Goal: Information Seeking & Learning: Learn about a topic

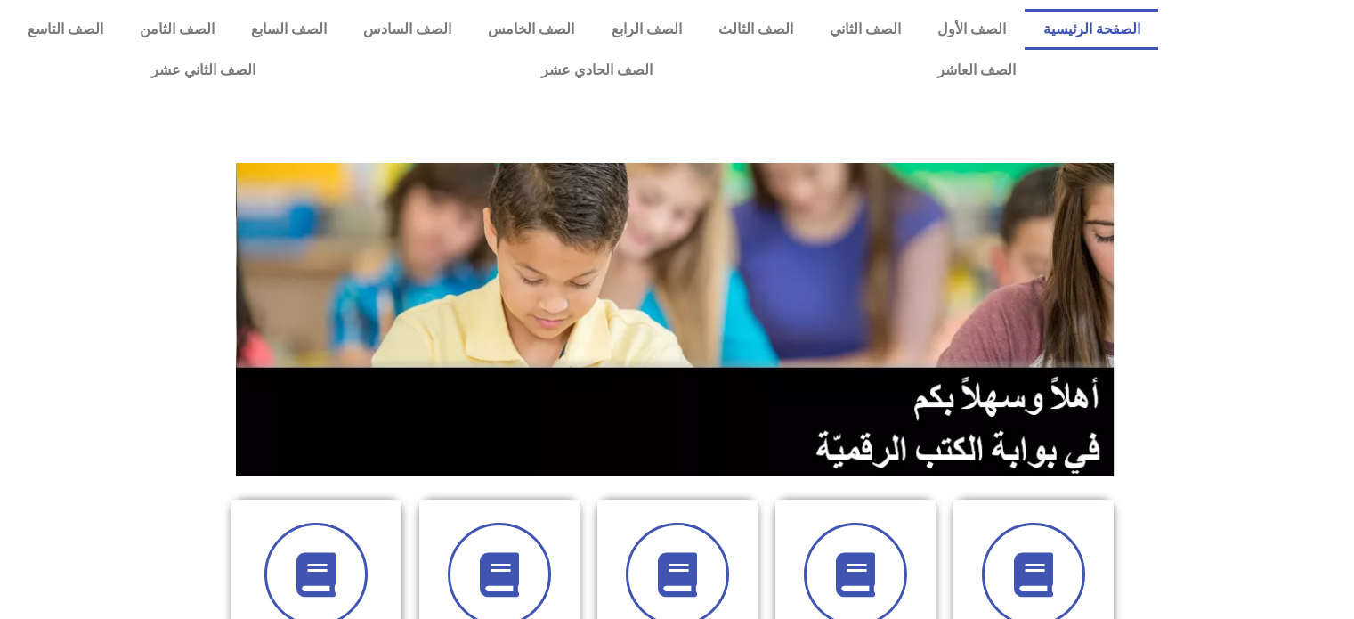
scroll to position [445, 0]
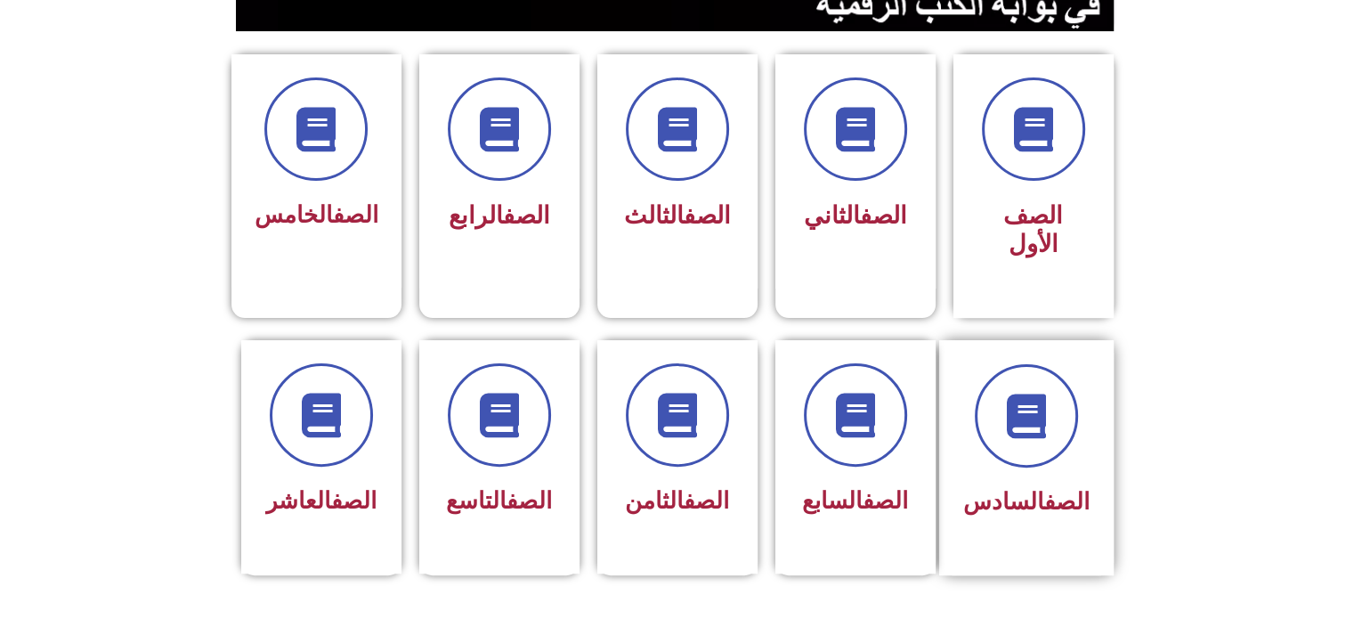
drag, startPoint x: 986, startPoint y: 430, endPoint x: 965, endPoint y: 425, distance: 21.8
click at [965, 425] on div "الصف السادس" at bounding box center [1026, 457] width 174 height 235
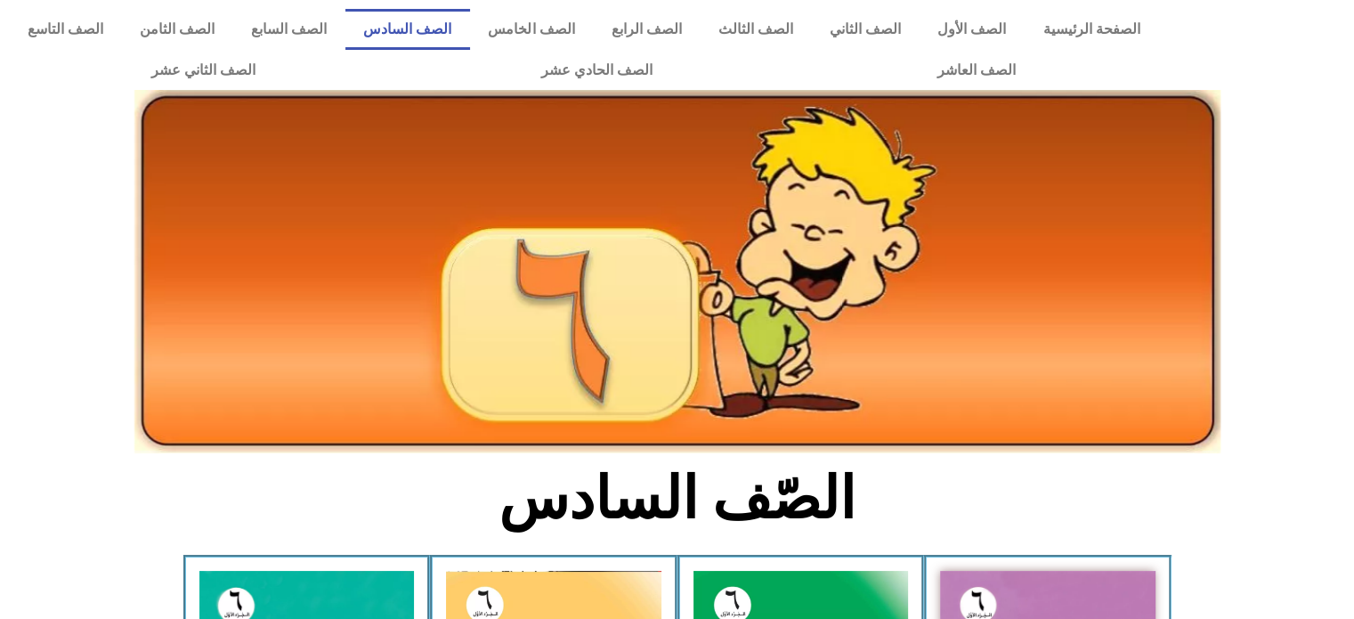
scroll to position [356, 0]
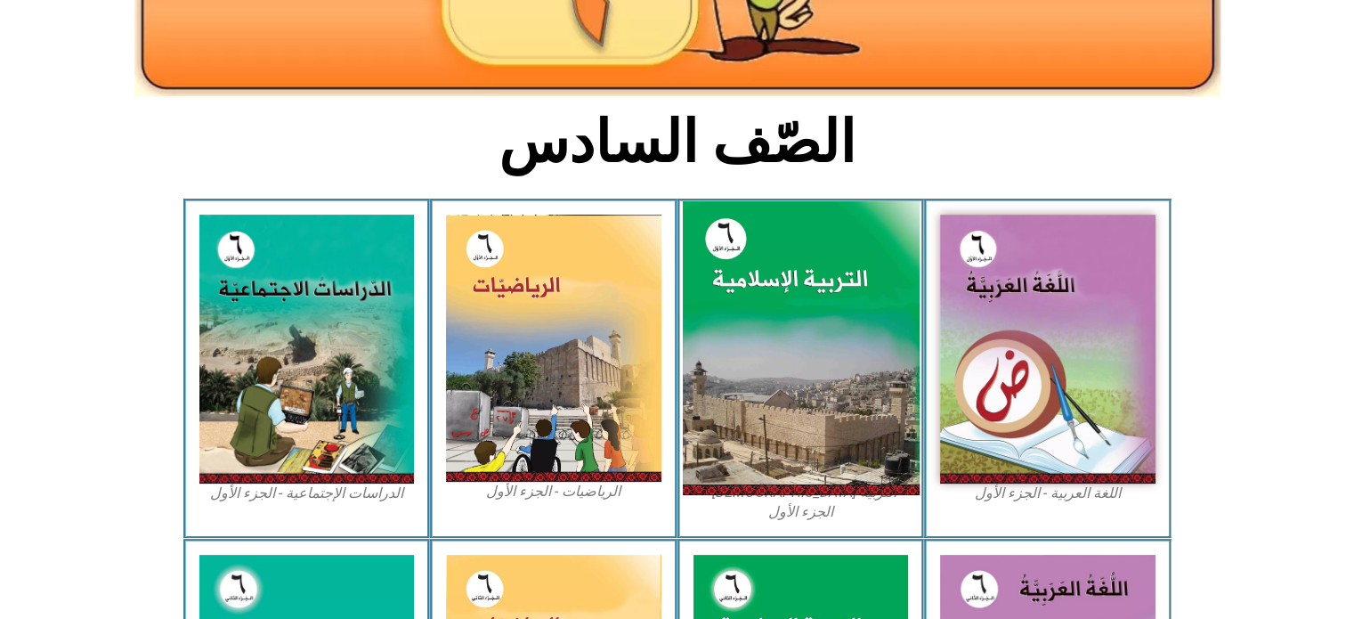
click at [832, 390] on img at bounding box center [800, 348] width 237 height 295
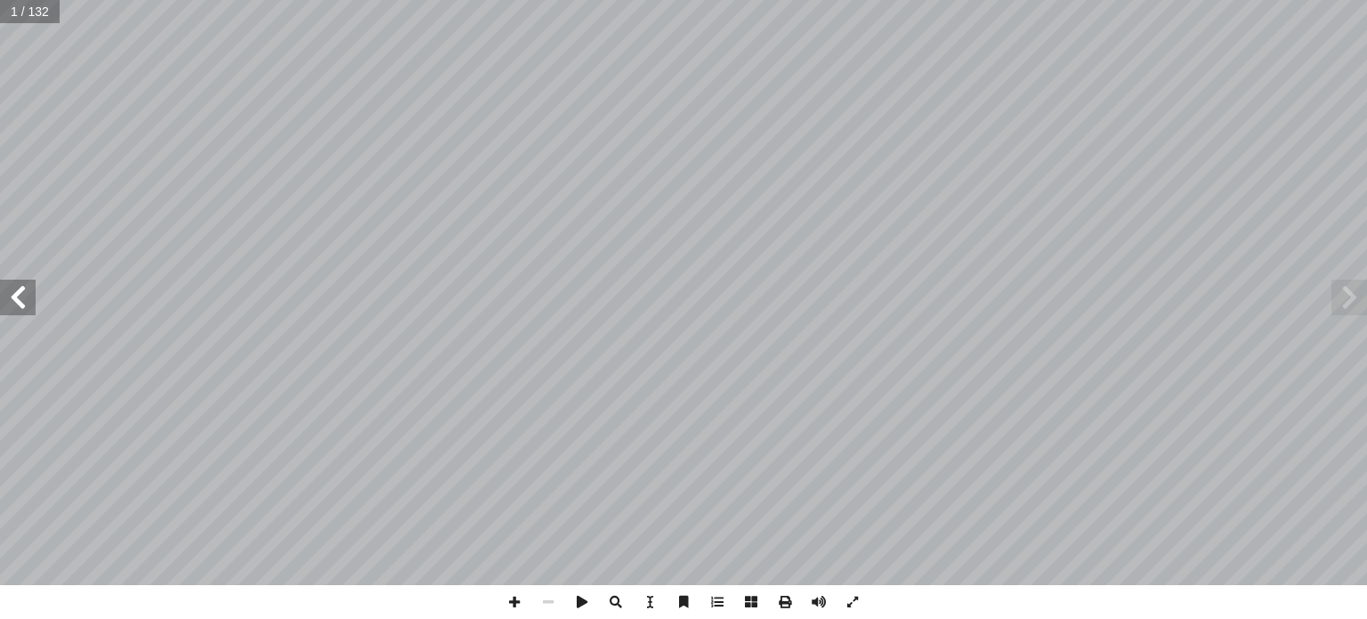
click at [32, 295] on span at bounding box center [18, 297] width 36 height 36
click at [33, 298] on span at bounding box center [18, 297] width 36 height 36
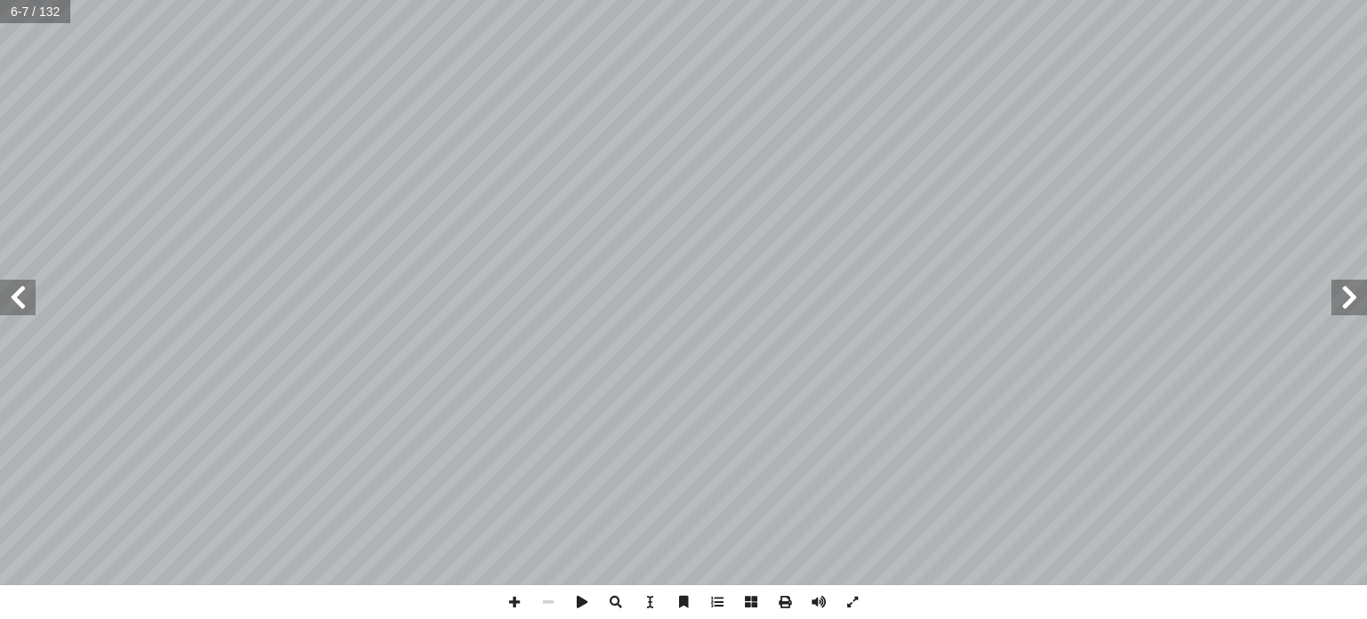
click at [23, 295] on span at bounding box center [18, 297] width 36 height 36
click at [24, 300] on span at bounding box center [18, 297] width 36 height 36
click at [25, 305] on span at bounding box center [18, 297] width 36 height 36
click at [4, 285] on span at bounding box center [18, 297] width 36 height 36
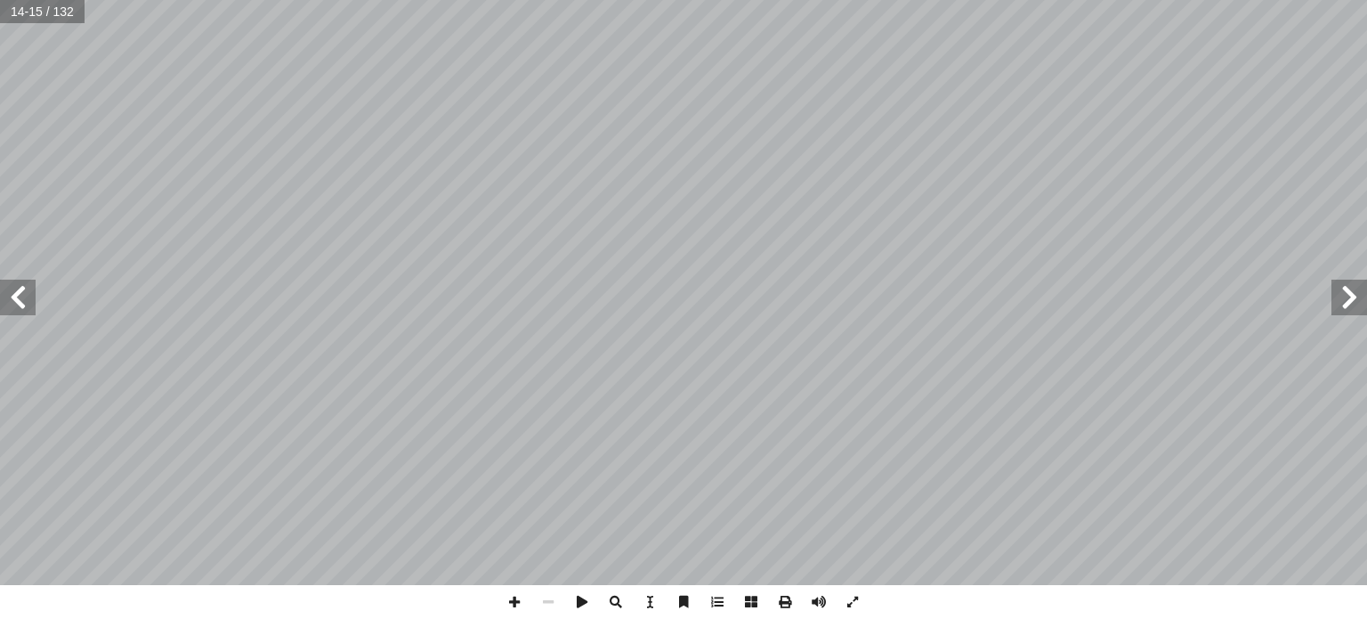
click at [12, 285] on span at bounding box center [18, 297] width 36 height 36
click at [20, 291] on span at bounding box center [18, 297] width 36 height 36
click at [36, 162] on html "الصفحة الرئيسية الصف الأول الصف الثاني الصف الثالث الصف الرابع الصف الخامس الصف…" at bounding box center [683, 81] width 1367 height 162
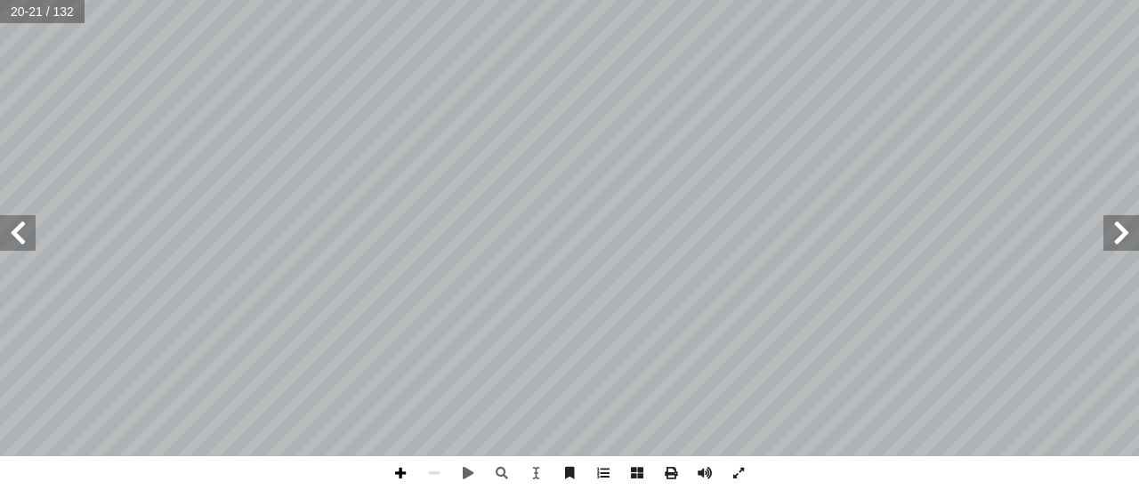
click at [394, 453] on div "16 � ــيفنى، ول َ ، وس ُ ك َ هل َ ـي ـ َ س ِ رض أ مــا علــى ال� َّ كل َّ ن أ ا…" at bounding box center [569, 245] width 1139 height 490
click at [398, 477] on span at bounding box center [401, 474] width 34 height 34
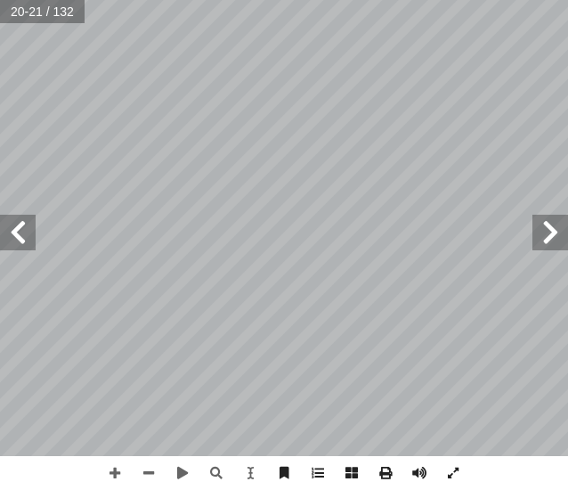
click at [22, 120] on html "الصفحة الرئيسية الصف الأول الصف الثاني الصف الثالث الصف الرابع الصف الخامس الصف…" at bounding box center [284, 60] width 568 height 120
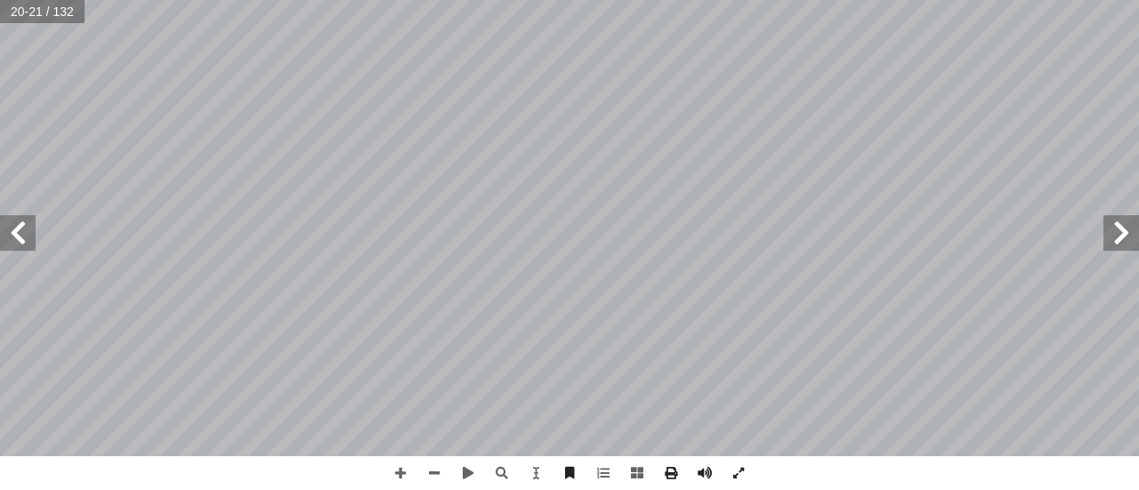
click at [568, 0] on html "الصفحة الرئيسية الصف الأول الصف الثاني الصف الثالث الصف الرابع الصف الخامس الصف…" at bounding box center [569, 81] width 1139 height 162
click at [514, 0] on html "الصفحة الرئيسية الصف الأول الصف الثاني الصف الثالث الصف الرابع الصف الخامس الصف…" at bounding box center [569, 81] width 1139 height 162
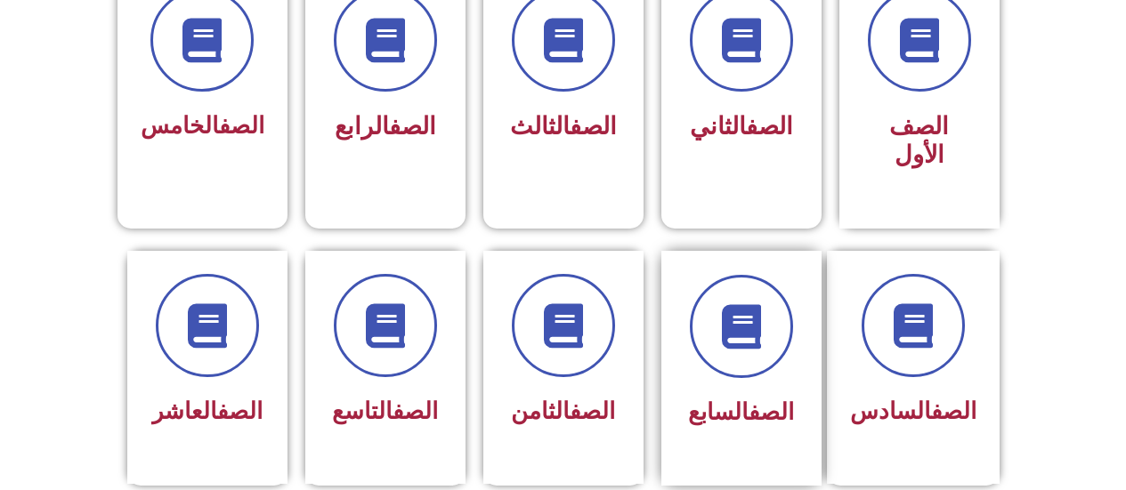
scroll to position [623, 0]
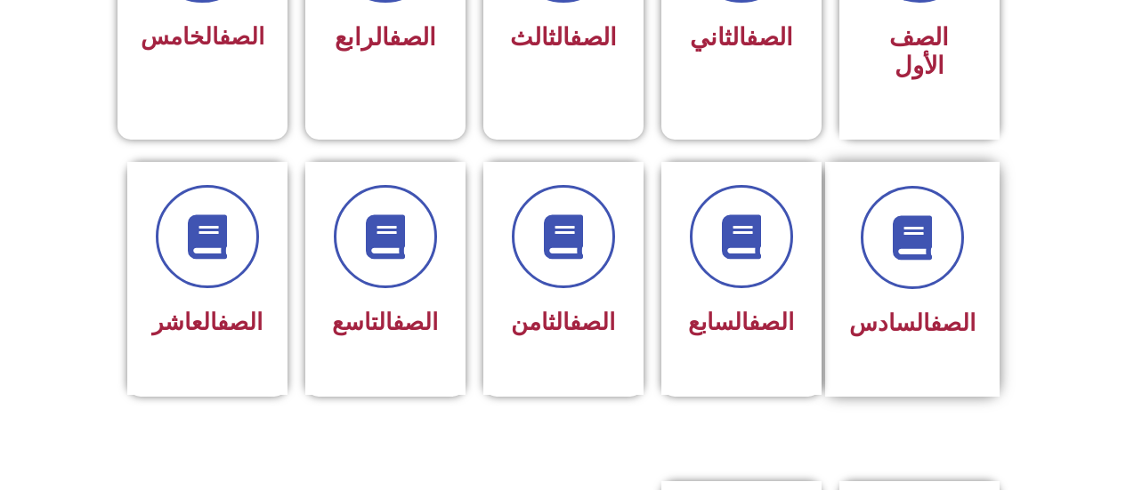
click at [869, 186] on div at bounding box center [912, 237] width 126 height 103
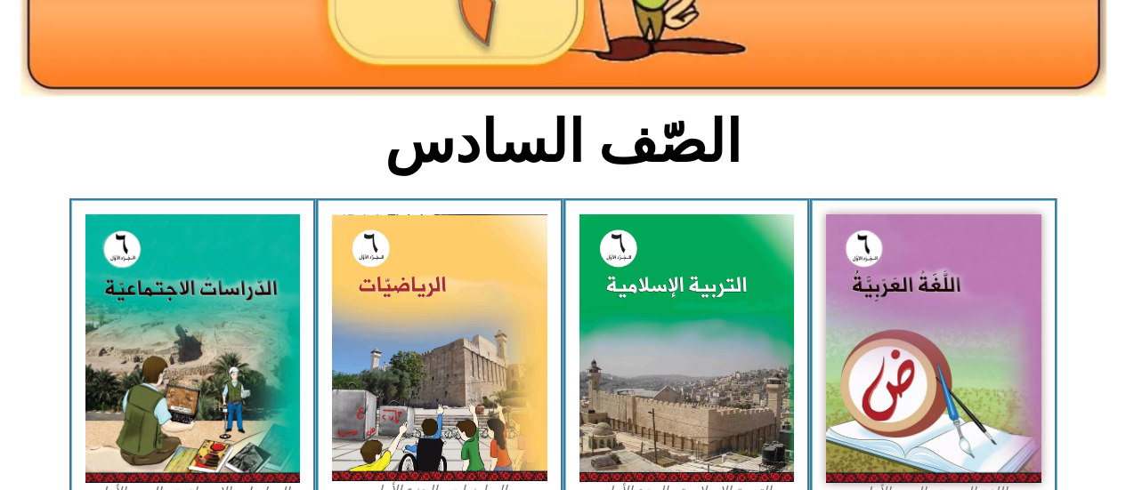
scroll to position [445, 0]
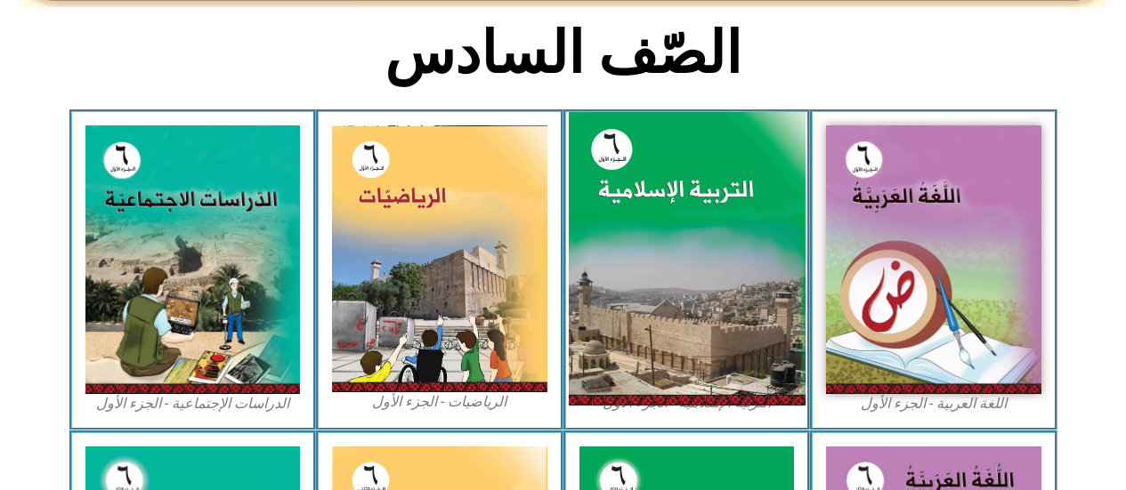
click at [741, 212] on img at bounding box center [686, 259] width 237 height 295
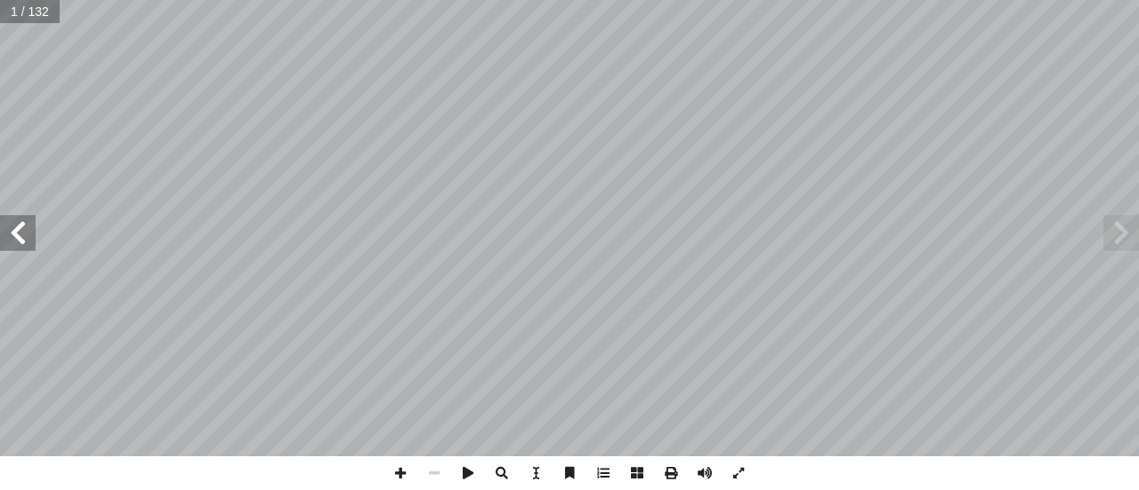
click at [24, 239] on span at bounding box center [18, 233] width 36 height 36
click at [25, 237] on span at bounding box center [18, 233] width 36 height 36
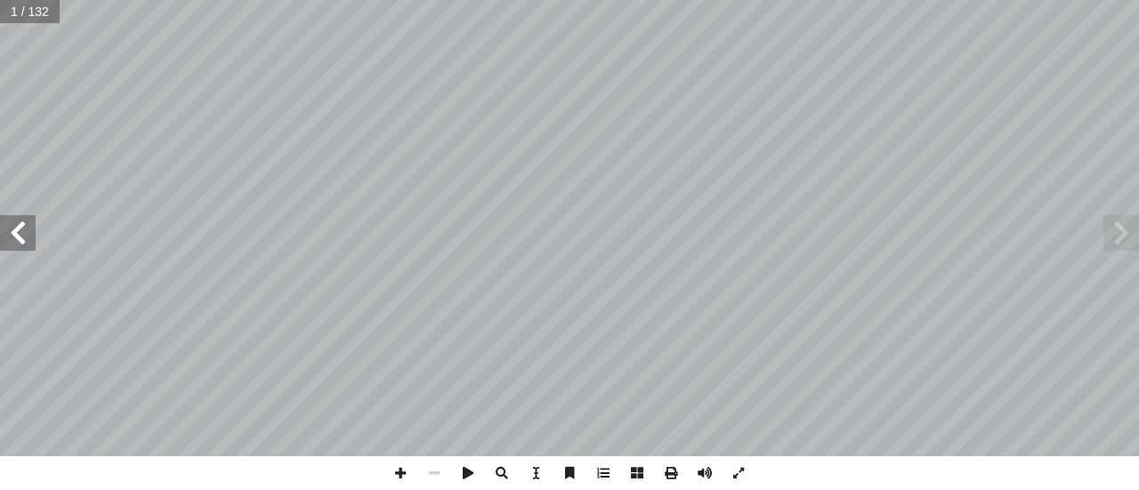
click at [25, 237] on span at bounding box center [18, 233] width 36 height 36
click at [11, 227] on span at bounding box center [18, 233] width 36 height 36
click at [11, 231] on span at bounding box center [18, 233] width 36 height 36
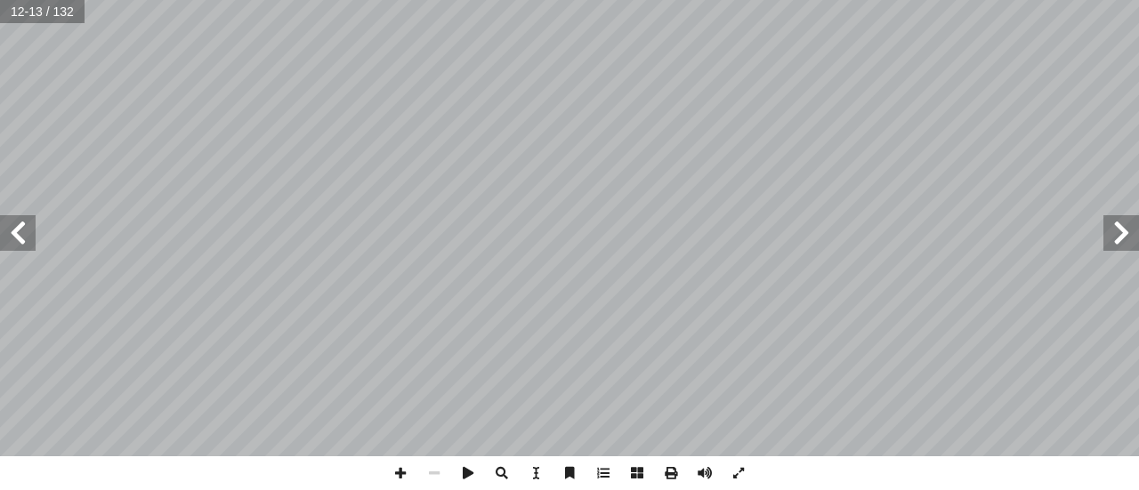
click at [12, 231] on span at bounding box center [18, 233] width 36 height 36
click at [11, 242] on span at bounding box center [18, 233] width 36 height 36
click at [389, 480] on span at bounding box center [401, 474] width 34 height 34
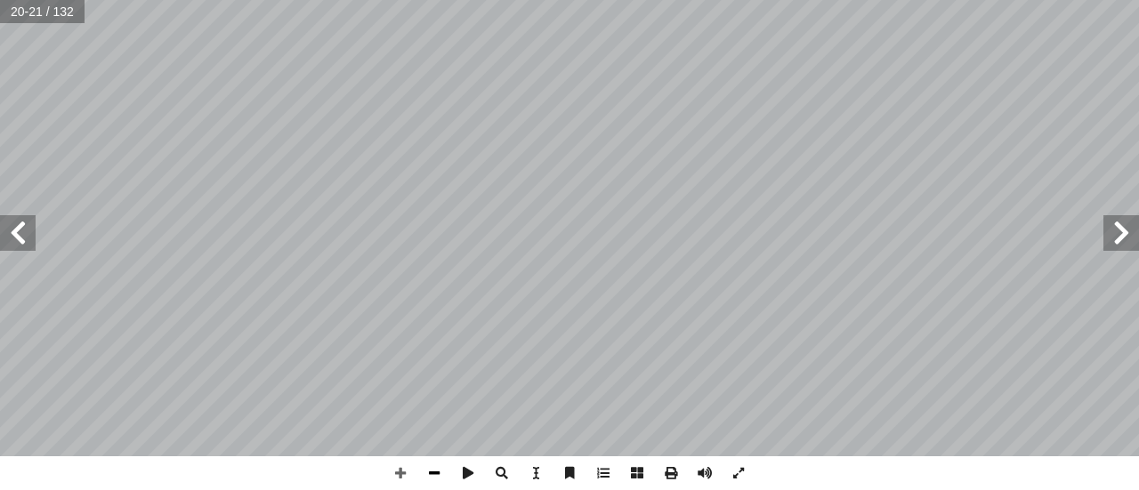
click at [427, 474] on span at bounding box center [434, 474] width 34 height 34
click at [409, 475] on span at bounding box center [401, 474] width 34 height 34
click at [409, 474] on span at bounding box center [401, 474] width 34 height 34
click at [429, 478] on span at bounding box center [434, 474] width 34 height 34
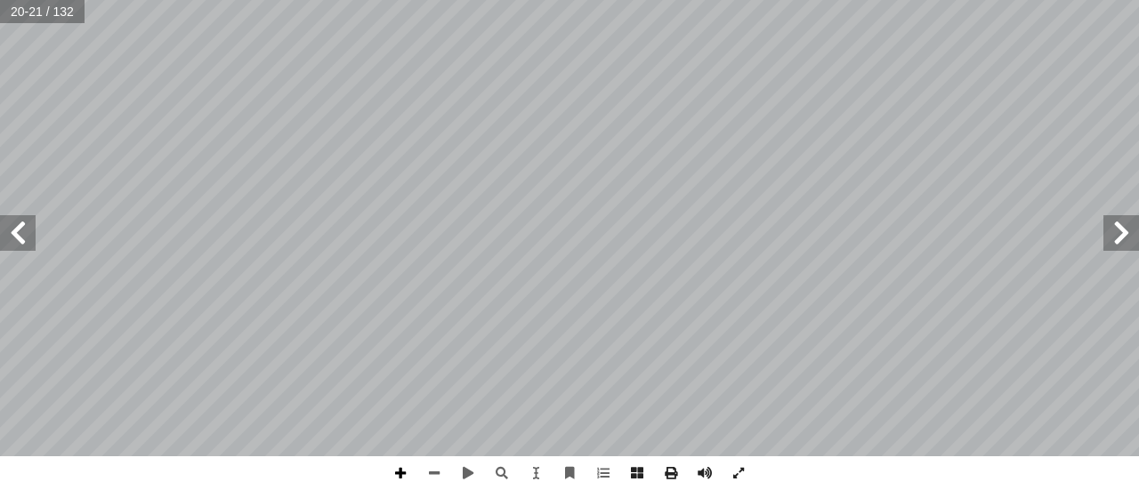
click at [400, 474] on span at bounding box center [401, 474] width 34 height 34
click at [662, 457] on div "16 � ــيفنى، ول َ ، وس ُ ك َ هل َ ـي ـ َ س ِ رض أ مــا علــى ال� َّ كل َّ ن أ ا…" at bounding box center [569, 245] width 1139 height 490
click at [24, 237] on span at bounding box center [18, 233] width 36 height 36
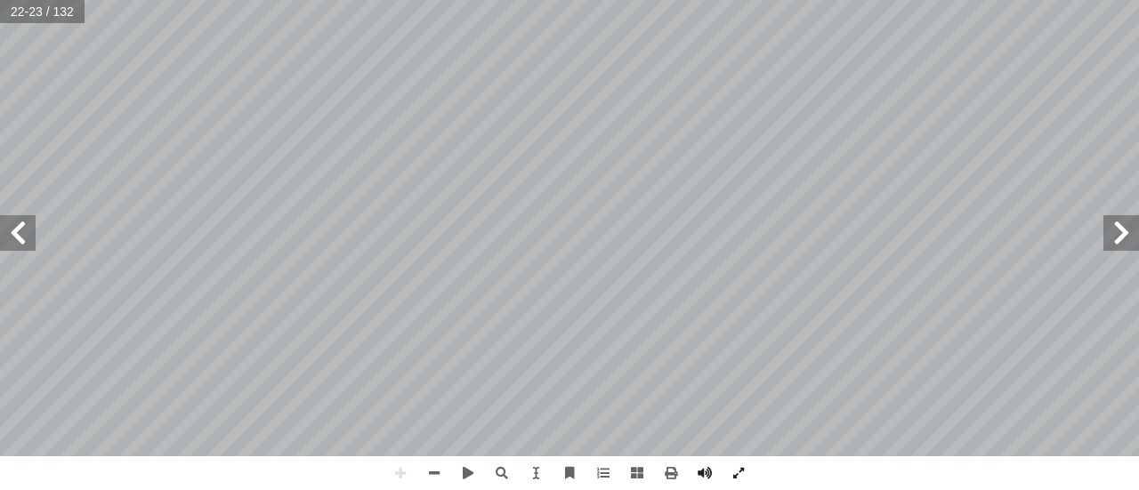
click at [22, 239] on span at bounding box center [18, 233] width 36 height 36
click at [431, 476] on span at bounding box center [434, 474] width 34 height 34
